Goal: Task Accomplishment & Management: Complete application form

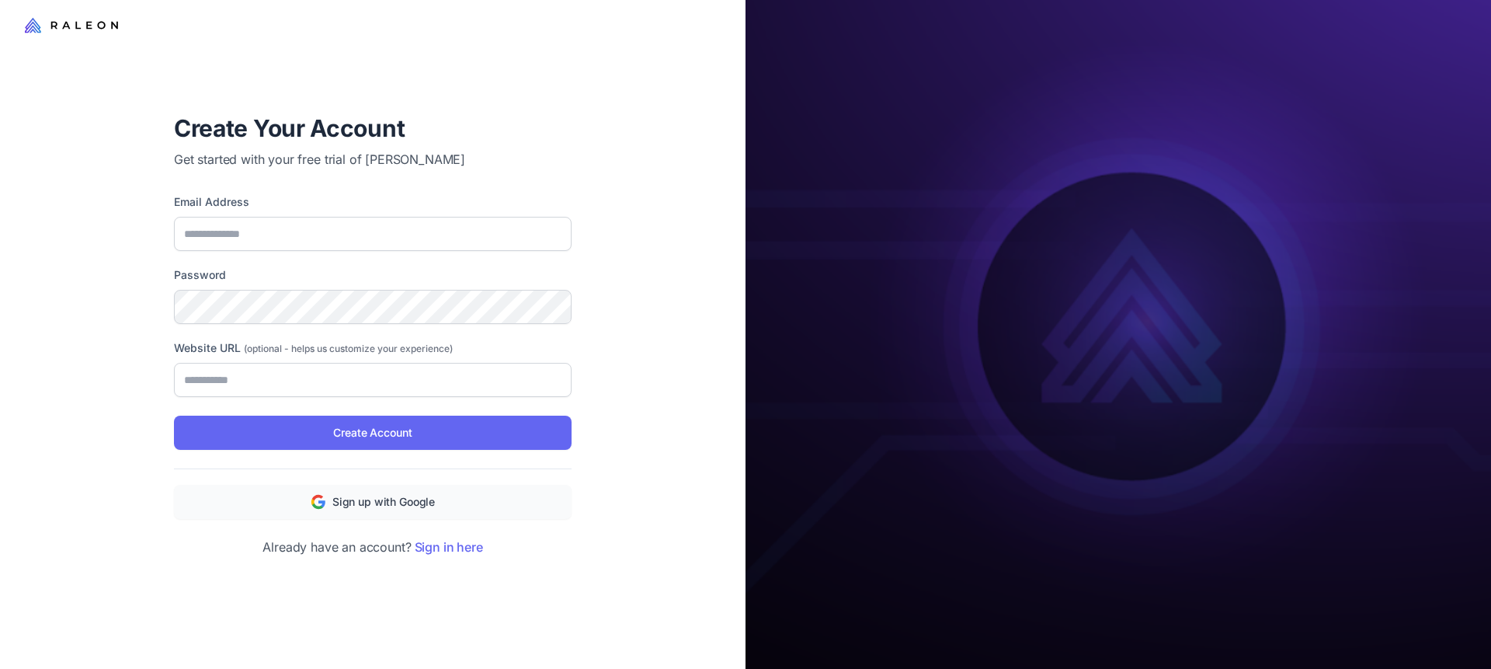
click at [78, 26] on icon at bounding box center [71, 25] width 93 height 19
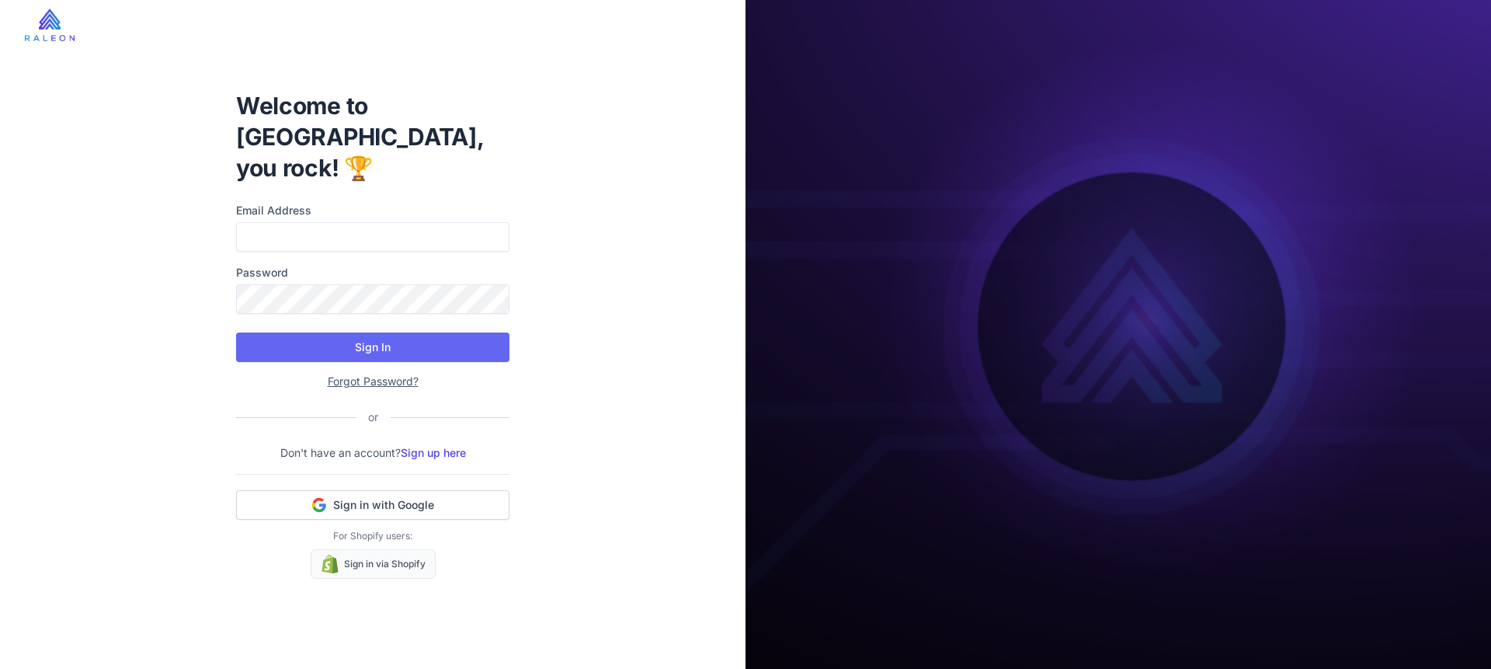
click at [78, 26] on div at bounding box center [373, 25] width 746 height 50
click at [55, 21] on img at bounding box center [50, 25] width 50 height 33
